Goal: Use online tool/utility: Utilize a website feature to perform a specific function

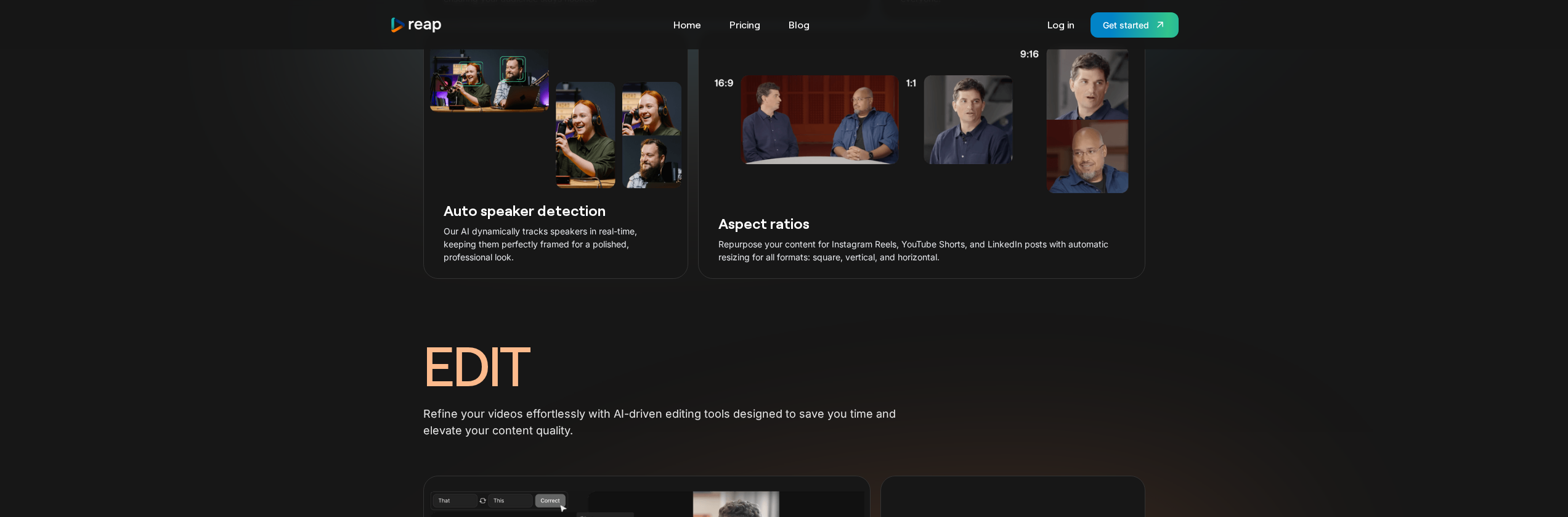
scroll to position [1762, 0]
click at [740, 21] on link "Pricing" at bounding box center [744, 24] width 43 height 20
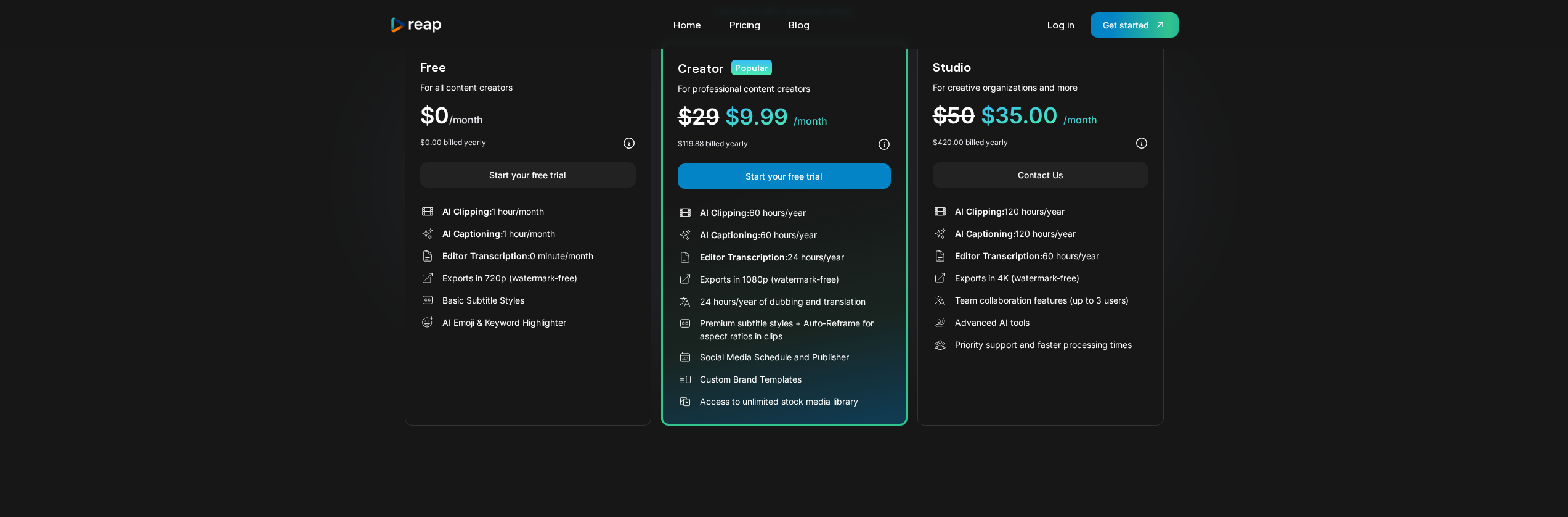
scroll to position [238, 0]
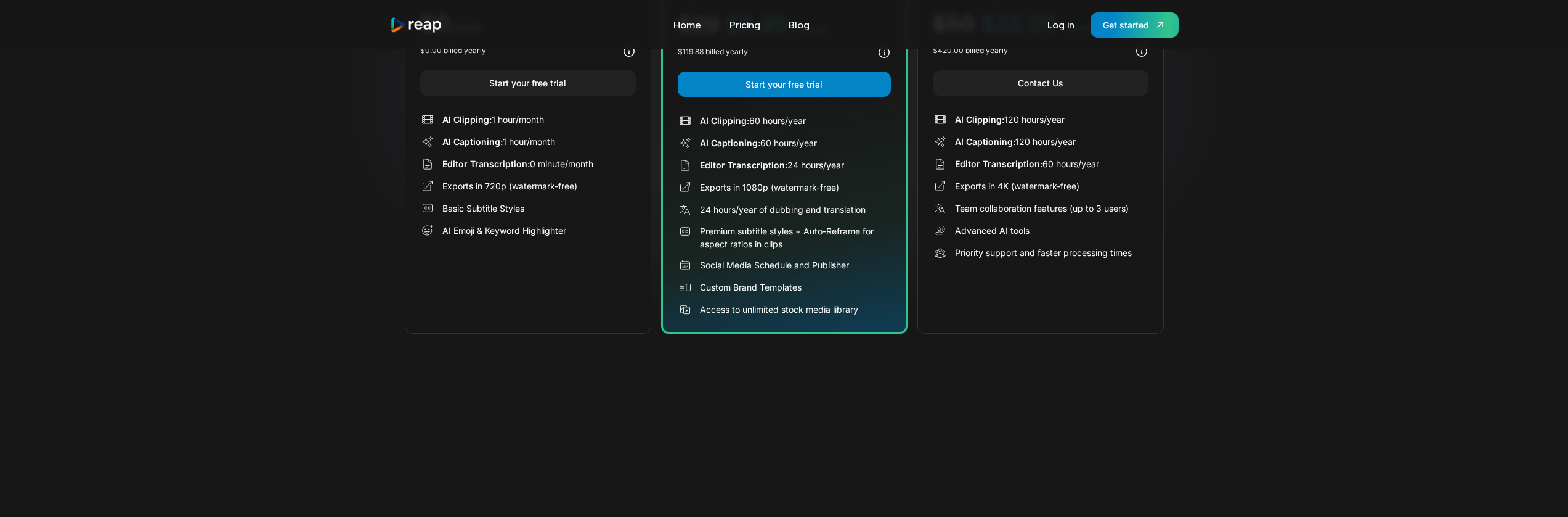
click at [508, 168] on span "Editor Transcription:" at bounding box center [486, 163] width 88 height 10
click at [551, 87] on link "Start your free trial" at bounding box center [527, 82] width 215 height 25
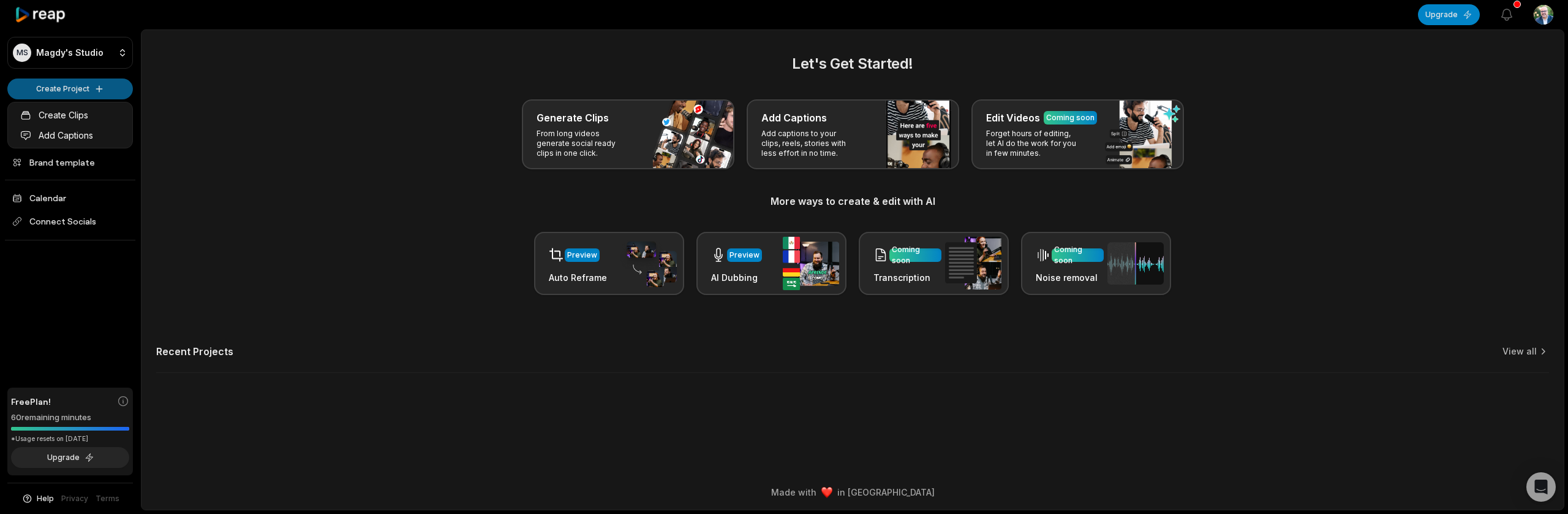
click at [71, 92] on html "[PERSON_NAME] Studio Create Project Home Projects Brand template Calendar Conne…" at bounding box center [784, 257] width 1568 height 514
click at [77, 111] on link "Create Clips" at bounding box center [70, 115] width 120 height 20
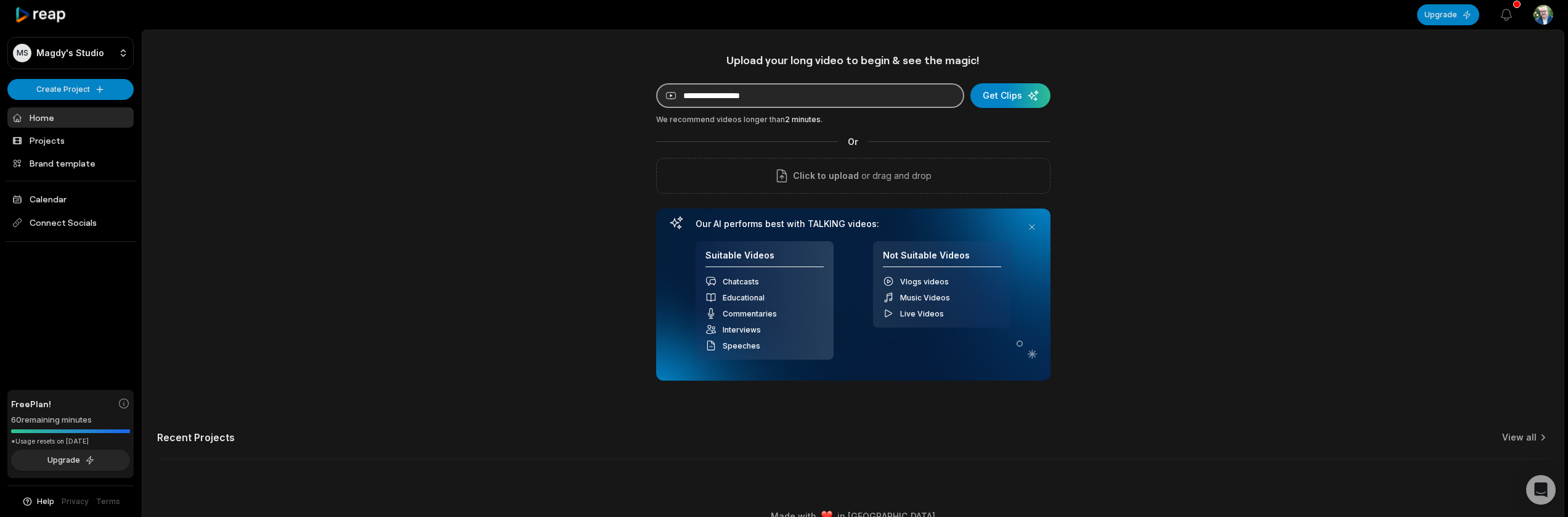
click at [771, 99] on input at bounding box center [810, 95] width 308 height 24
paste input "**********"
type input "**********"
click at [1012, 101] on div "submit" at bounding box center [1010, 95] width 80 height 24
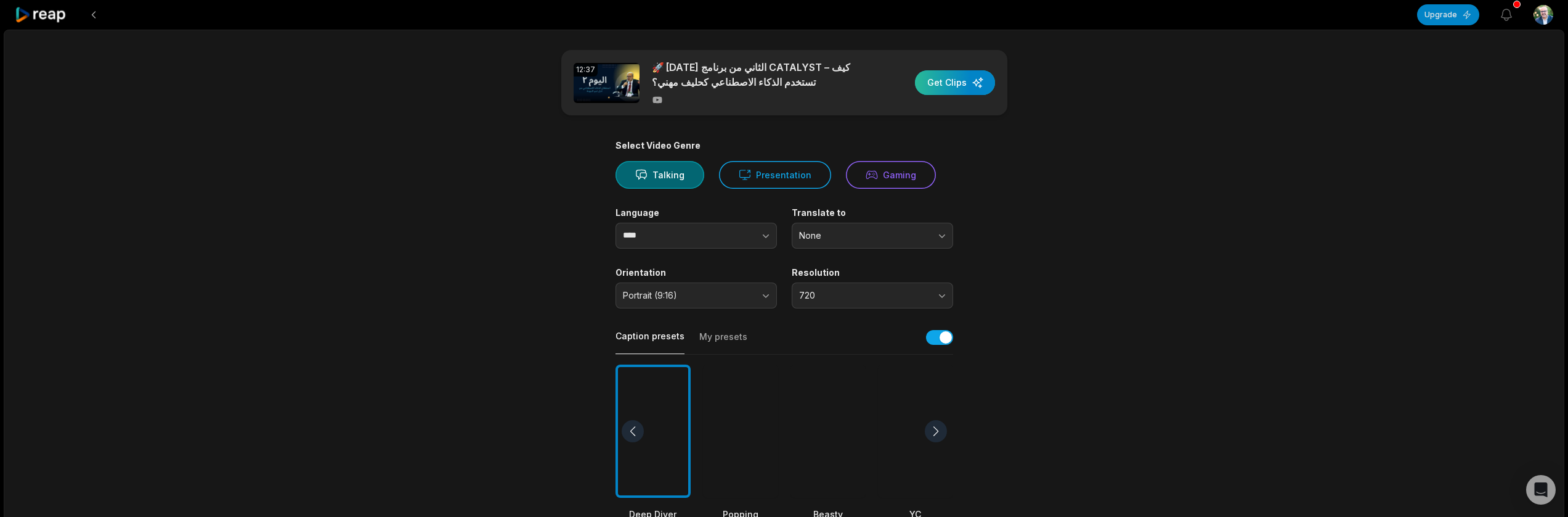
click at [959, 88] on div "button" at bounding box center [955, 82] width 80 height 24
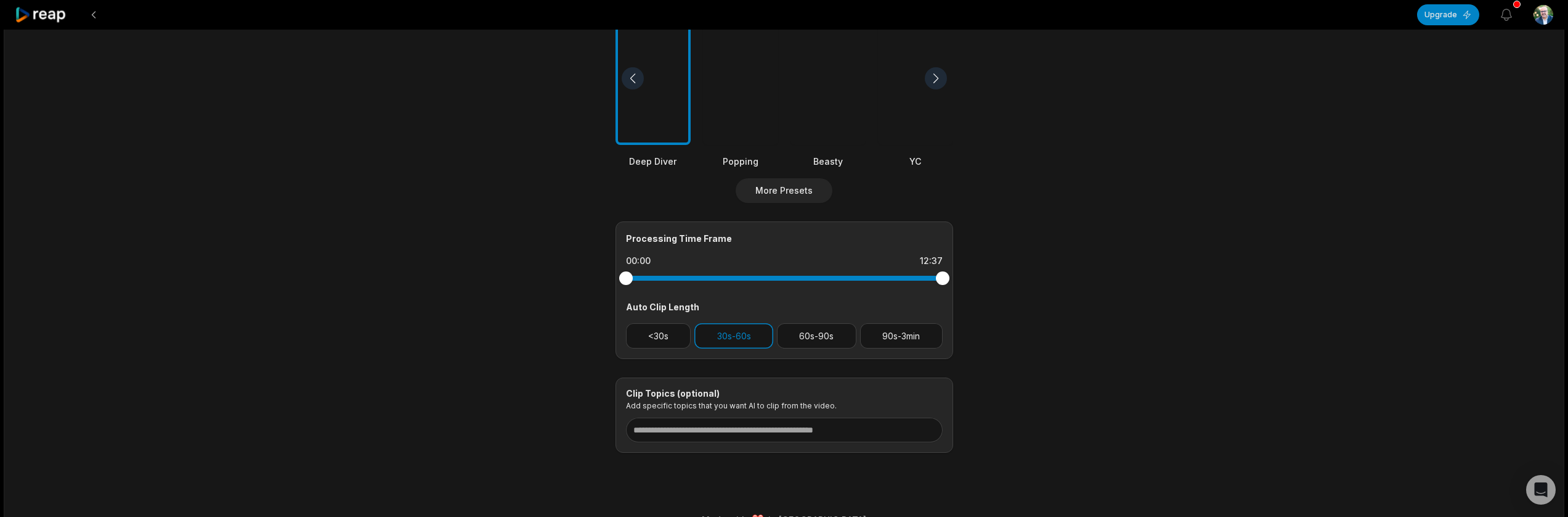
scroll to position [377, 0]
